Goal: Task Accomplishment & Management: Manage account settings

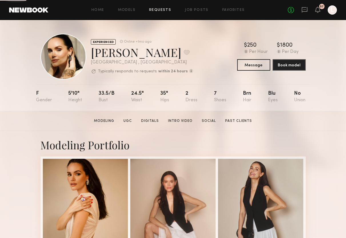
click at [156, 11] on link "Requests" at bounding box center [160, 10] width 22 height 4
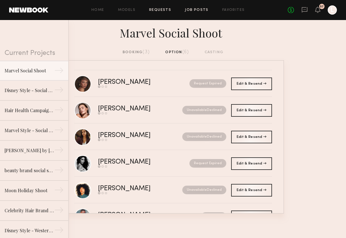
click at [199, 11] on link "Job Posts" at bounding box center [197, 10] width 24 height 4
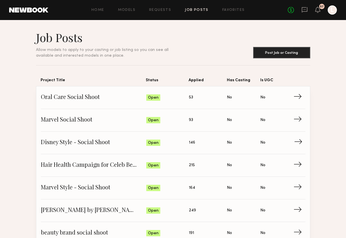
click at [74, 141] on span "Disney Style - Social Shoot" at bounding box center [93, 142] width 105 height 9
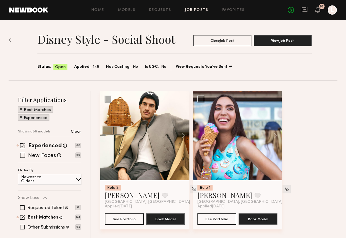
click at [183, 133] on button at bounding box center [180, 135] width 18 height 89
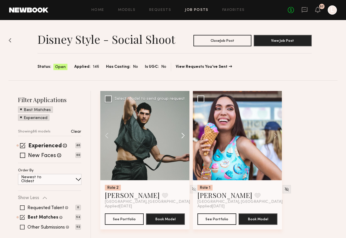
click at [183, 133] on button at bounding box center [180, 135] width 18 height 89
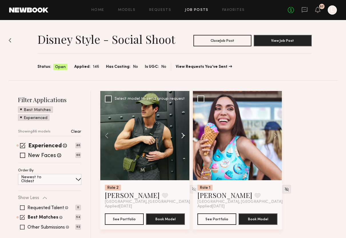
click at [183, 133] on button at bounding box center [180, 135] width 18 height 89
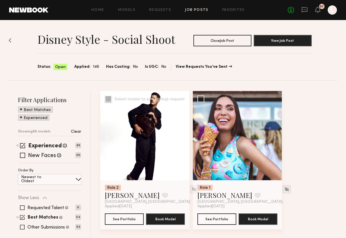
click at [183, 133] on div at bounding box center [144, 135] width 89 height 89
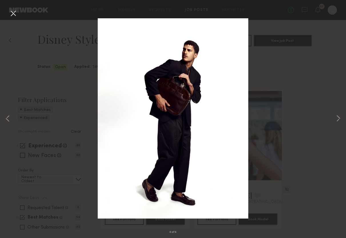
click at [10, 14] on button at bounding box center [13, 14] width 9 height 10
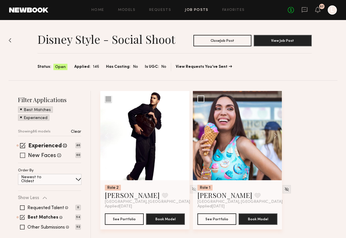
click at [22, 155] on span at bounding box center [22, 155] width 5 height 5
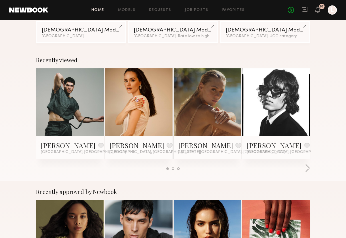
scroll to position [62, 0]
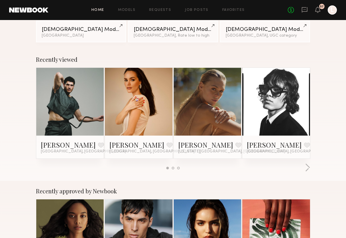
click at [175, 167] on div at bounding box center [172, 168] width 13 height 3
click at [173, 167] on div at bounding box center [173, 168] width 3 height 3
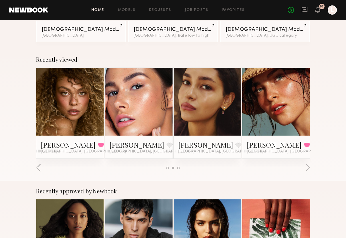
click at [178, 168] on div at bounding box center [178, 168] width 3 height 3
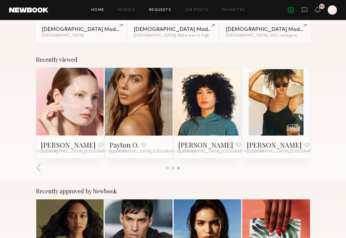
click at [166, 11] on link "Requests" at bounding box center [160, 10] width 22 height 4
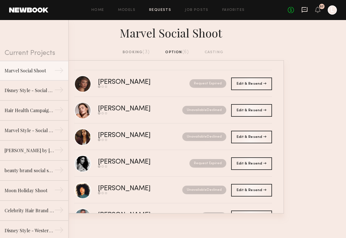
click at [303, 12] on icon at bounding box center [304, 10] width 6 height 6
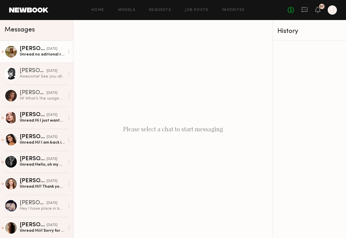
click at [47, 61] on link "zane m. yesterday Unread: no aditional reimbursement" at bounding box center [36, 52] width 73 height 22
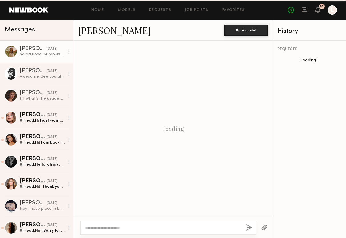
scroll to position [532, 0]
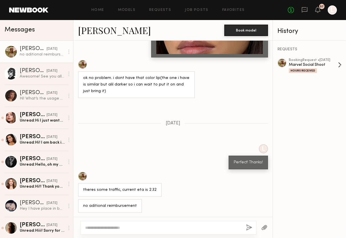
click at [315, 66] on div "Marvel Social Shoot" at bounding box center [313, 64] width 49 height 5
